Goal: Transaction & Acquisition: Purchase product/service

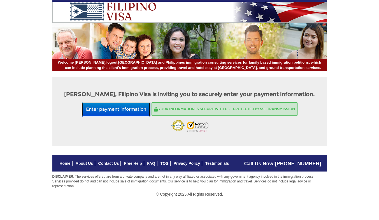
click at [118, 108] on button "Enter payment information" at bounding box center [116, 109] width 69 height 15
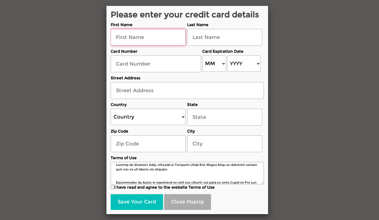
click at [149, 42] on input "text" at bounding box center [148, 37] width 75 height 17
click at [113, 187] on input "I have read and agree to the website Terms of Use" at bounding box center [113, 187] width 4 height 4
checkbox input "true"
click at [127, 32] on input "text" at bounding box center [148, 37] width 75 height 17
type input "robert"
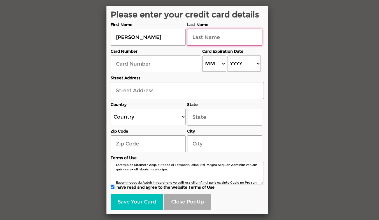
type input "Weaver"
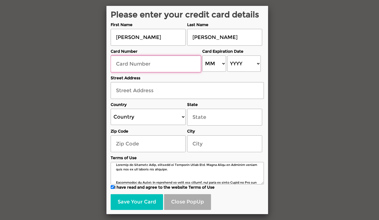
type input "371116834921004"
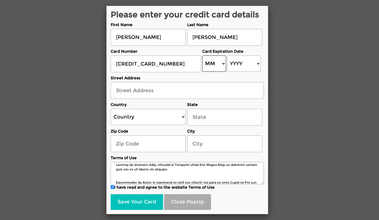
select select "08"
select select "2029"
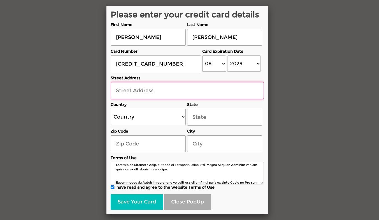
click at [170, 90] on input "text" at bounding box center [187, 90] width 153 height 17
click at [69, 182] on div "Please enter your credit card details First Name robert Last Name Weaver Card N…" at bounding box center [189, 110] width 379 height 220
click at [161, 89] on input "text" at bounding box center [187, 90] width 153 height 17
type input "500 Westinghouse Rd"
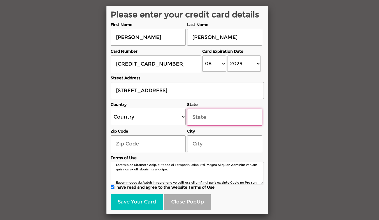
click at [215, 118] on input "text" at bounding box center [224, 117] width 75 height 17
type input "[US_STATE]"
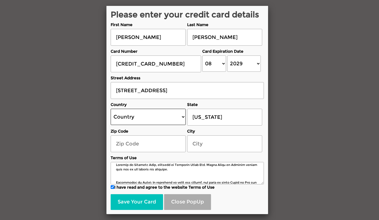
click at [172, 122] on select "Country United States Canada Australia New Zealand United Kingdom Ireland Germa…" at bounding box center [148, 117] width 75 height 16
select select "US"
click at [111, 109] on select "Country United States Canada Australia New Zealand United Kingdom Ireland Germa…" at bounding box center [148, 117] width 75 height 16
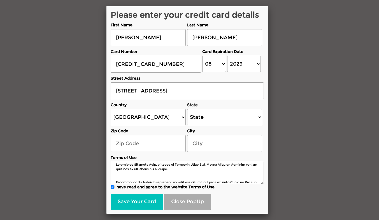
click at [297, 105] on div "Please enter your credit card details First Name robert Last Name Weaver Card N…" at bounding box center [189, 110] width 379 height 220
click at [161, 147] on input "text" at bounding box center [148, 143] width 75 height 17
type input "78626"
click at [217, 149] on input "text" at bounding box center [224, 143] width 75 height 17
click at [235, 146] on input "text" at bounding box center [224, 143] width 75 height 17
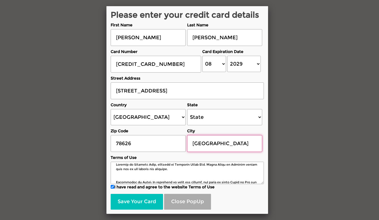
type input "Georgetown"
click at [297, 159] on div "Please enter your credit card details First Name robert Last Name Weaver Card N…" at bounding box center [189, 110] width 379 height 220
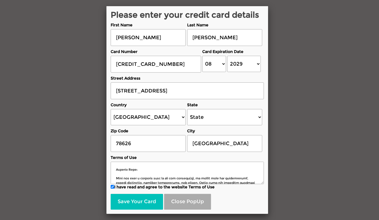
scroll to position [194, 0]
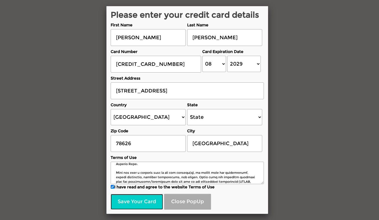
click at [150, 200] on button "Save Your Card" at bounding box center [137, 202] width 52 height 16
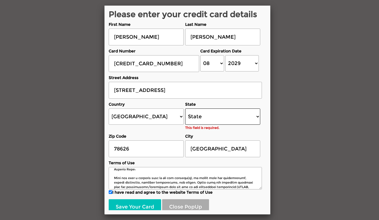
click at [236, 115] on select "State Alabama Alaska Arizona Arkansas California Colorado Connecticut Delaware …" at bounding box center [222, 116] width 75 height 16
select select "[US_STATE]"
click at [185, 108] on select "State Alabama Alaska Arizona Arkansas California Colorado Connecticut Delaware …" at bounding box center [222, 116] width 75 height 16
click at [256, 19] on form "First Name robert Last Name Weaver Card Number 371116834921004 Card Expiration …" at bounding box center [185, 19] width 153 height 0
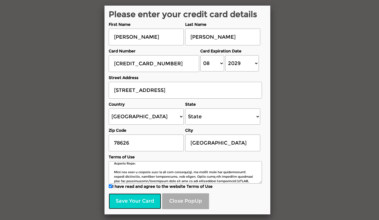
click at [154, 194] on button "Save Your Card" at bounding box center [135, 201] width 52 height 16
